Goal: Navigation & Orientation: Find specific page/section

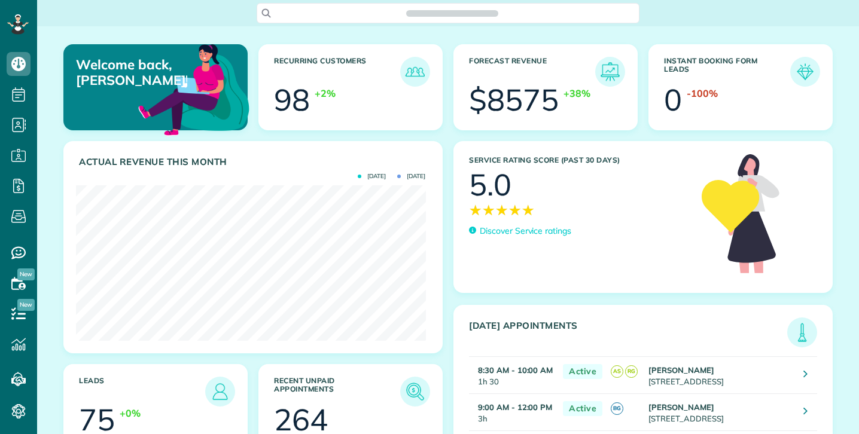
scroll to position [156, 349]
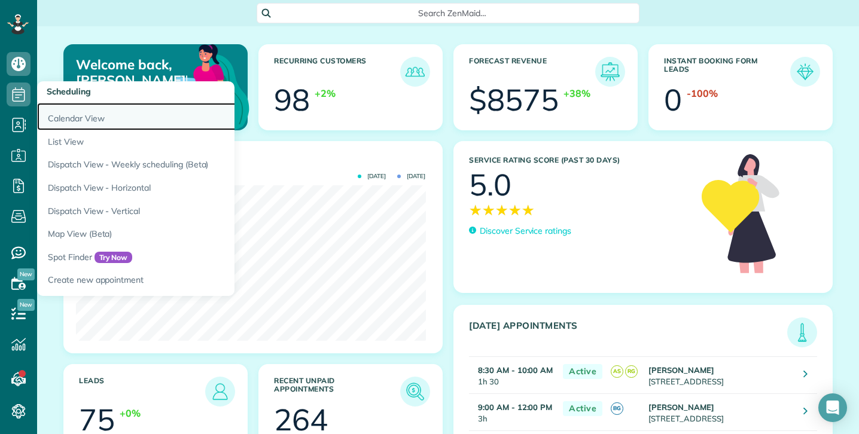
click at [68, 115] on link "Calendar View" at bounding box center [186, 117] width 299 height 28
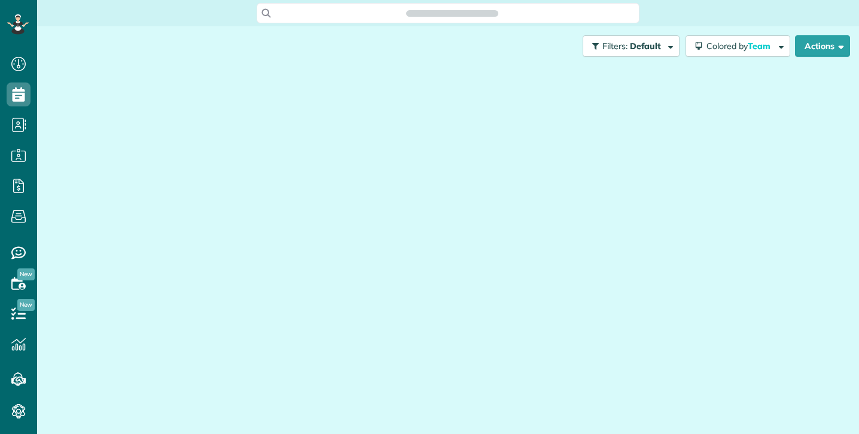
scroll to position [5, 5]
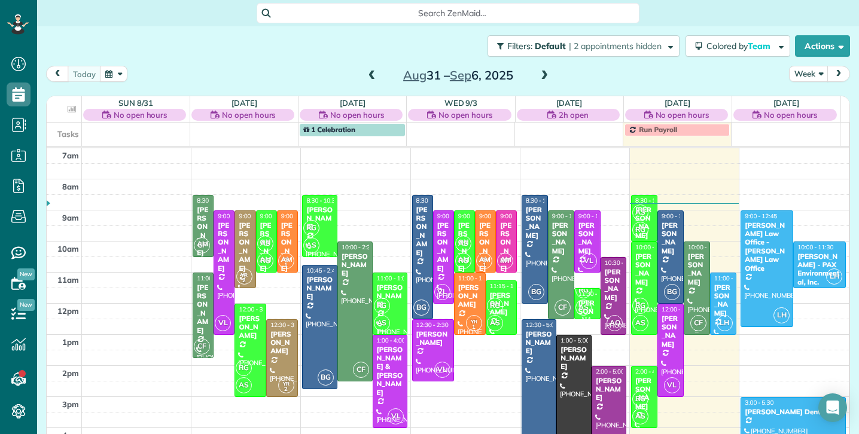
click at [688, 286] on div "[PERSON_NAME]" at bounding box center [697, 270] width 19 height 35
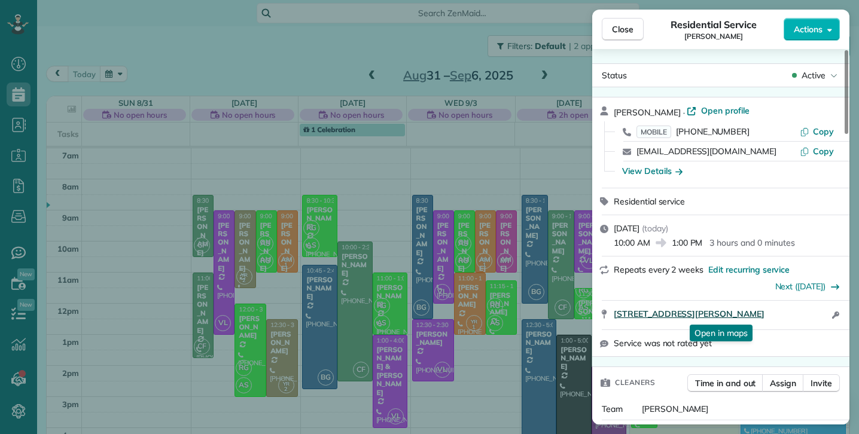
drag, startPoint x: 611, startPoint y: 312, endPoint x: 810, endPoint y: 317, distance: 198.7
click at [810, 317] on div "[STREET_ADDRESS][PERSON_NAME] Open in maps Open in maps Open access information" at bounding box center [720, 315] width 257 height 29
click at [613, 37] on button "Close" at bounding box center [623, 29] width 42 height 23
